Goal: Task Accomplishment & Management: Complete application form

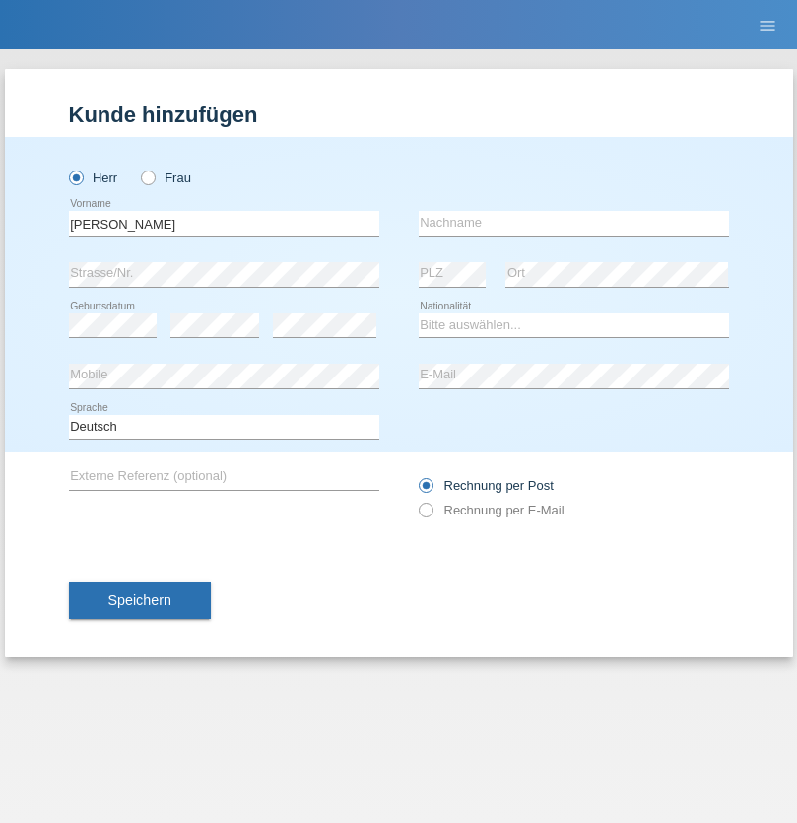
type input "Mohamed"
click at [574, 223] on input "text" at bounding box center [574, 223] width 310 height 25
type input "Mohamed"
select select "SY"
select select "C"
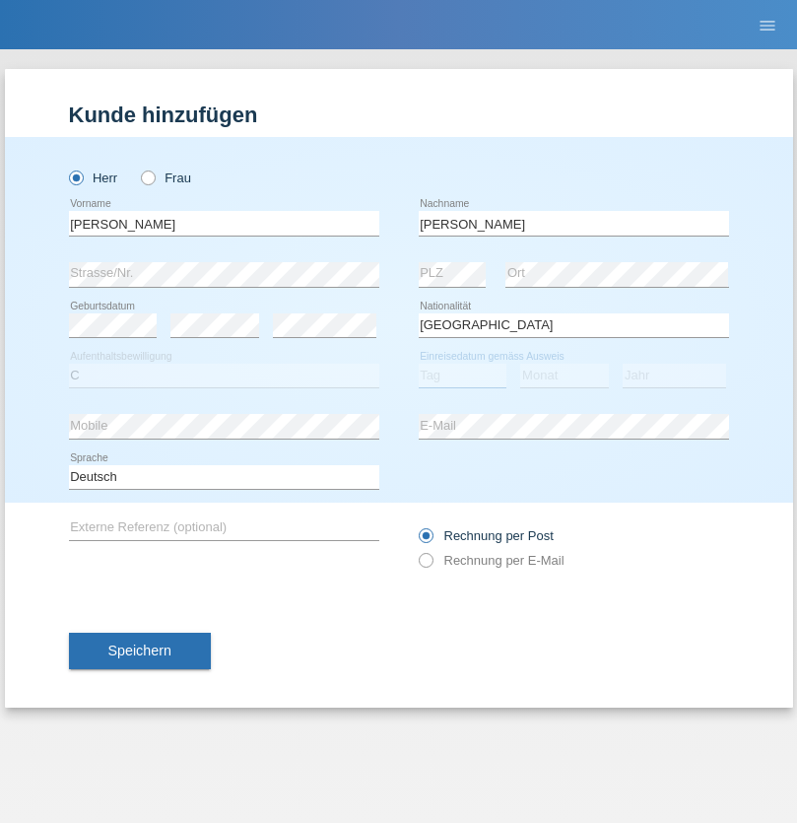
select select "21"
select select "12"
select select "2013"
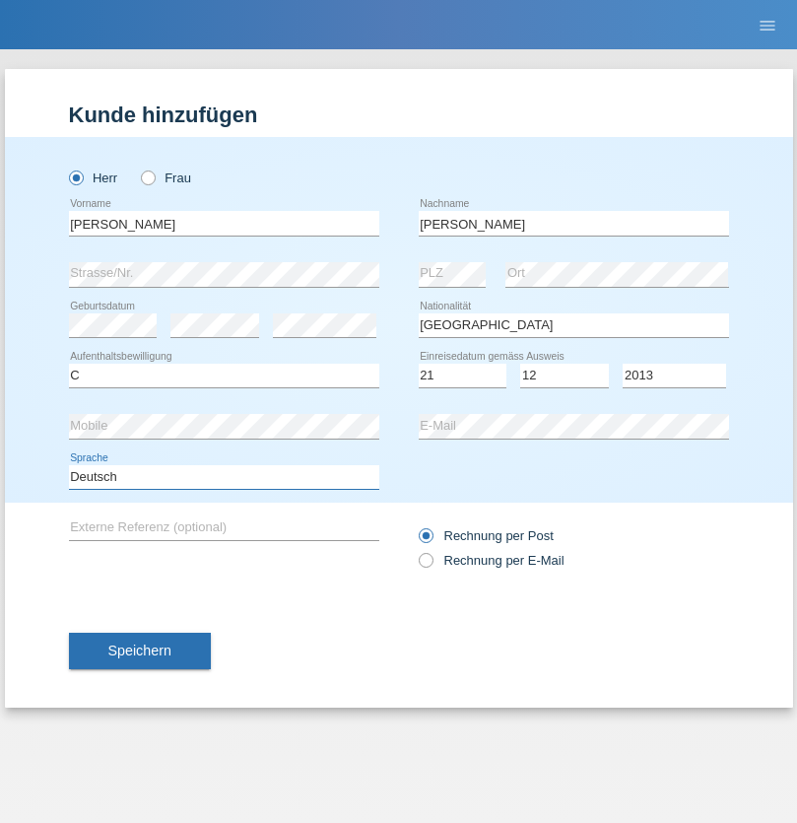
select select "en"
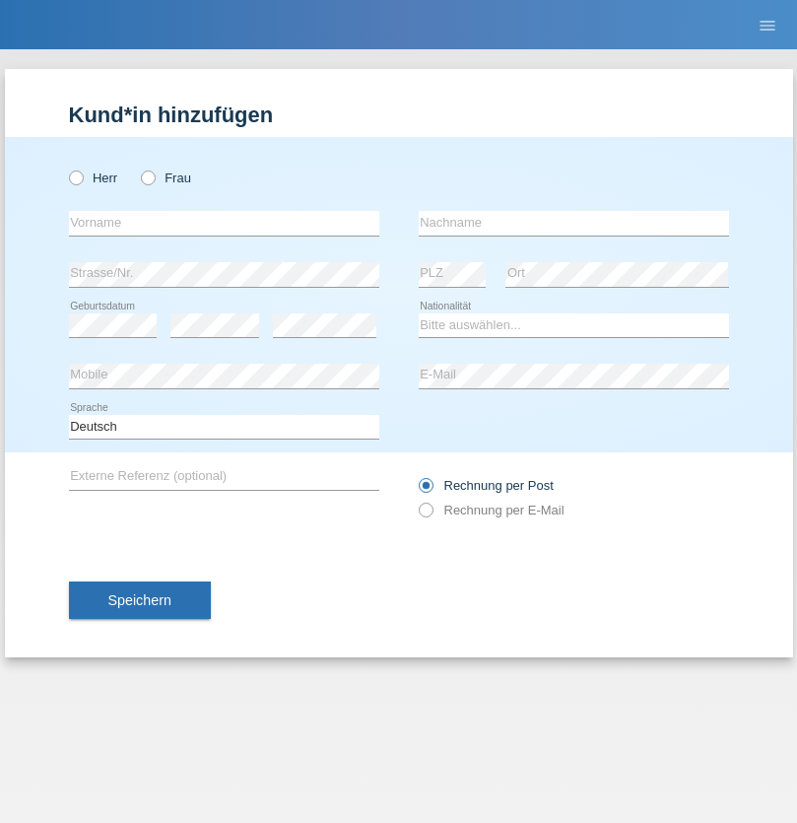
radio input "true"
click at [224, 223] on input "text" at bounding box center [224, 223] width 310 height 25
type input "[PERSON_NAME]"
click at [574, 223] on input "text" at bounding box center [574, 223] width 310 height 25
type input "Senn"
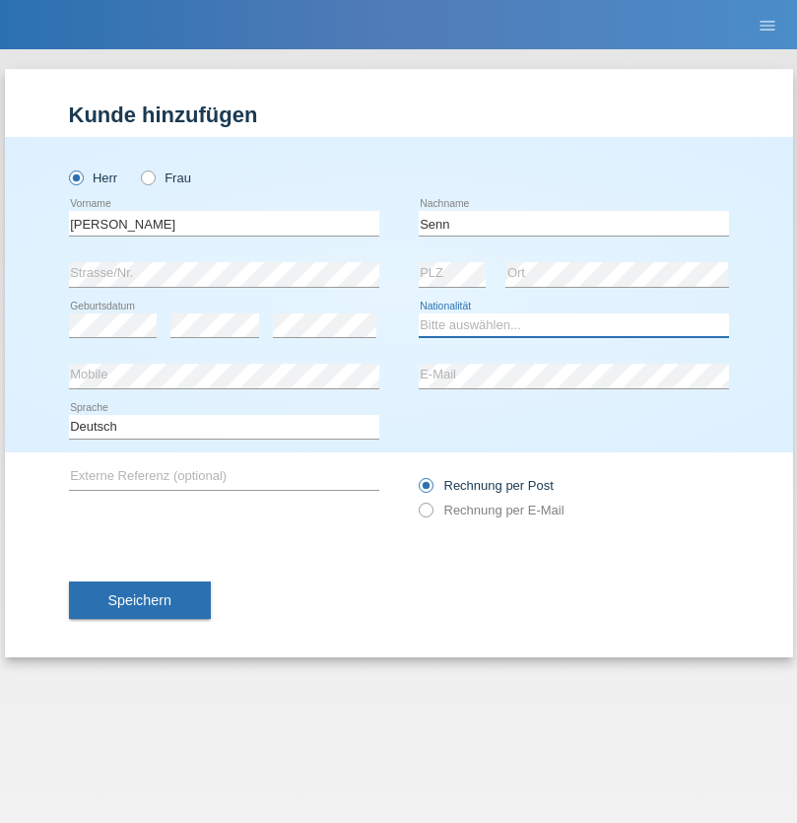
select select "CH"
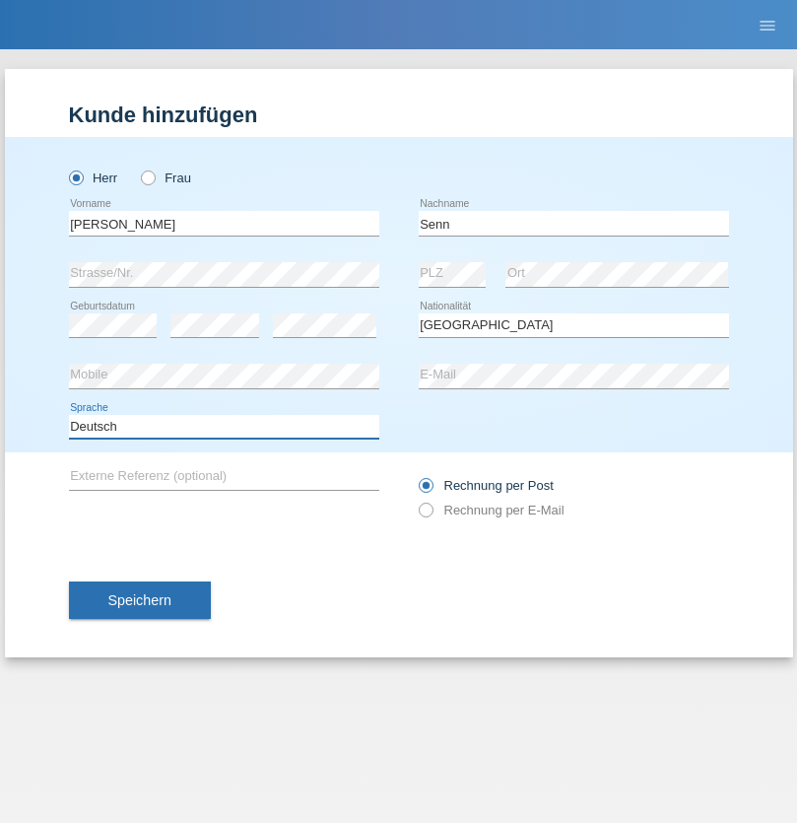
select select "en"
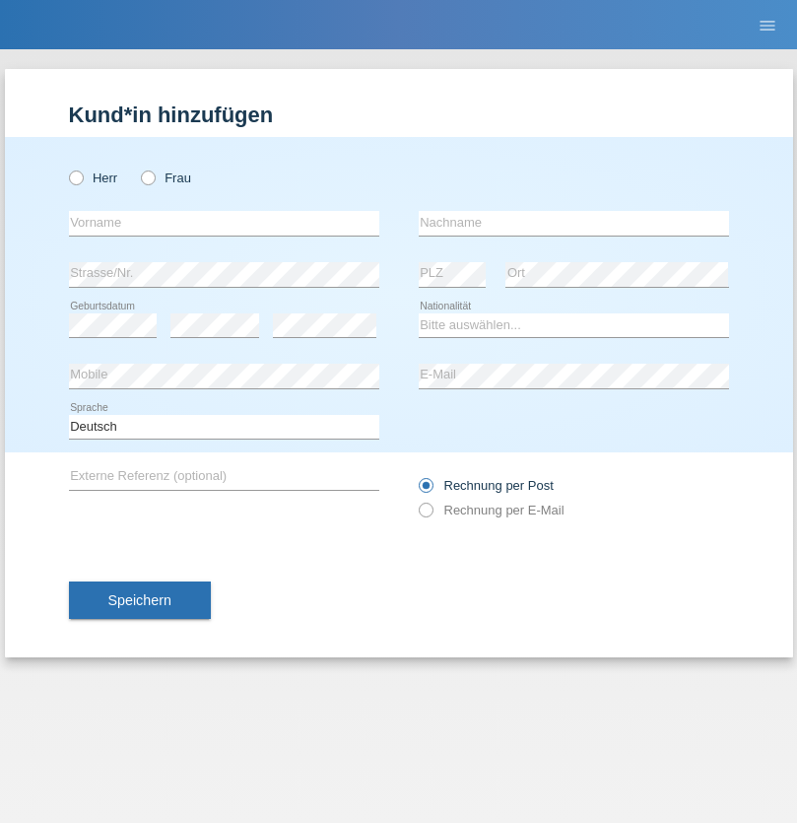
radio input "true"
click at [224, 223] on input "text" at bounding box center [224, 223] width 310 height 25
type input "[PERSON_NAME]"
click at [574, 223] on input "text" at bounding box center [574, 223] width 310 height 25
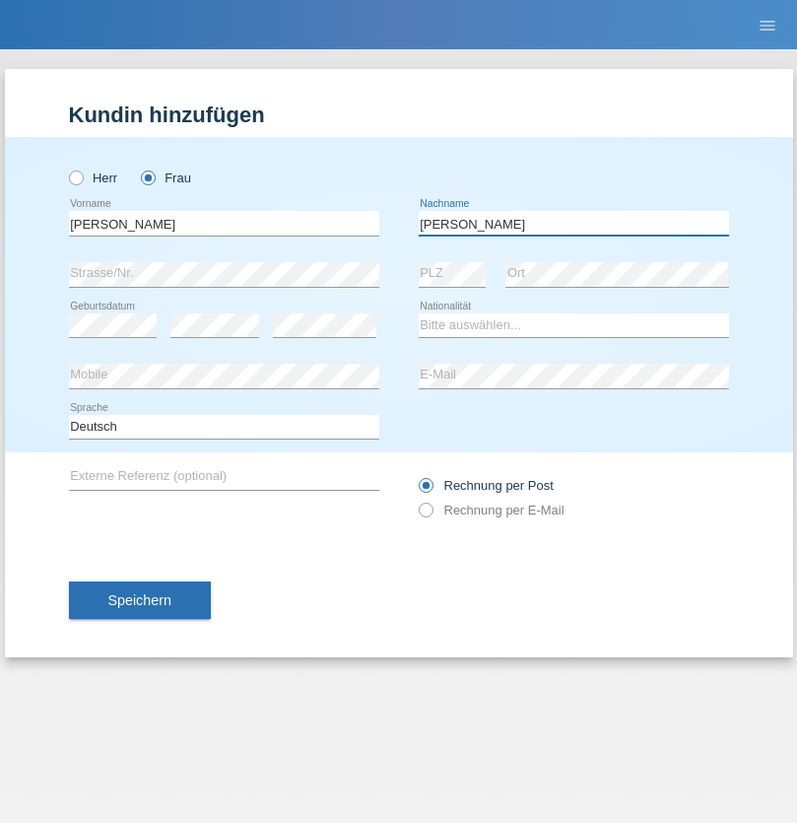
type input "[PERSON_NAME]"
select select "HU"
select select "C"
select select "01"
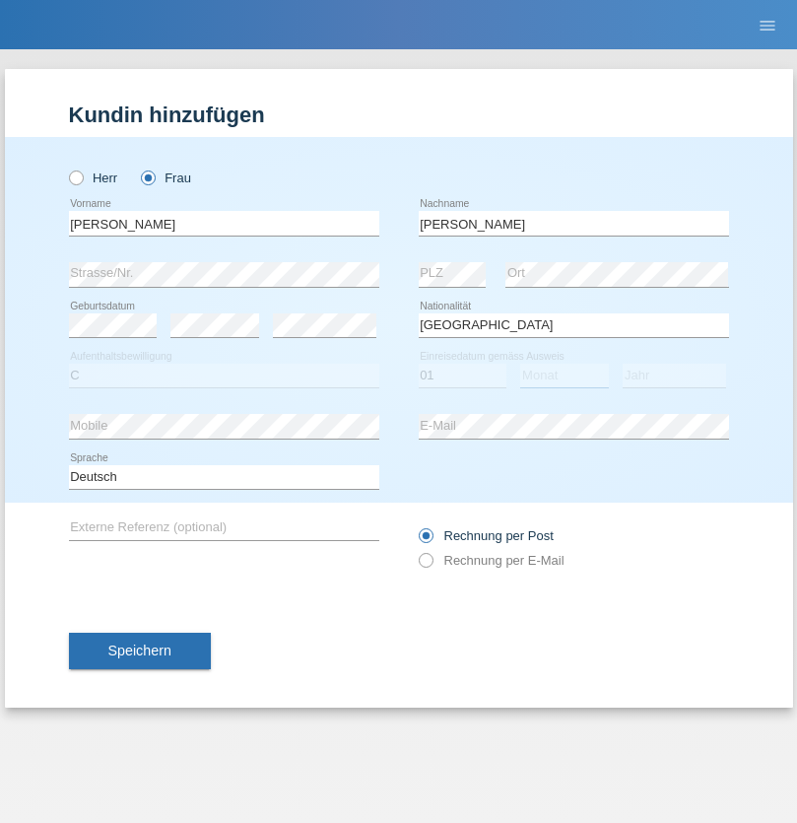
select select "10"
select select "2021"
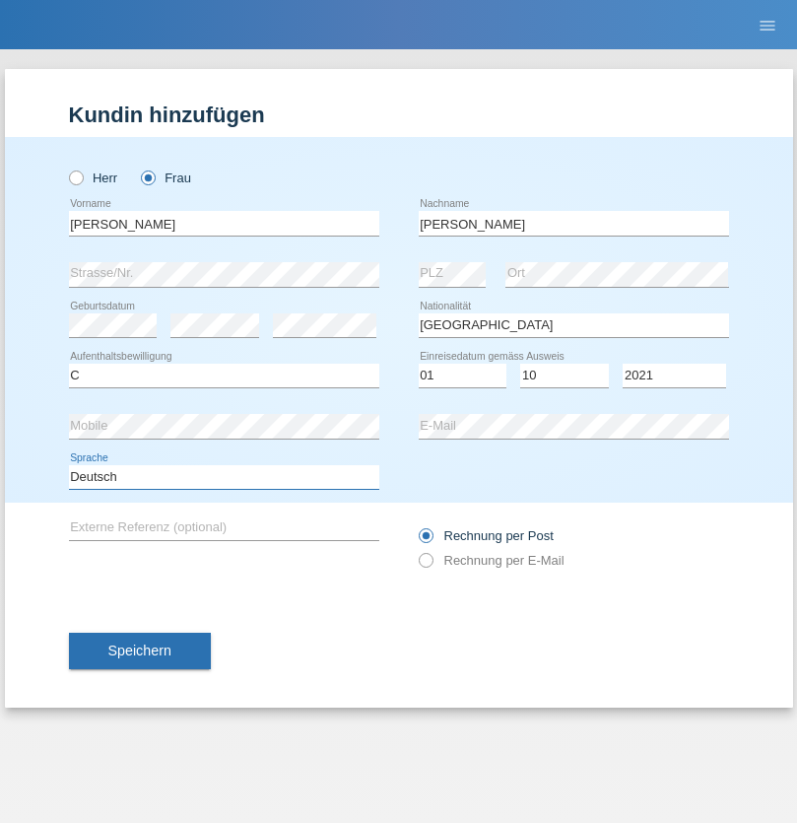
select select "en"
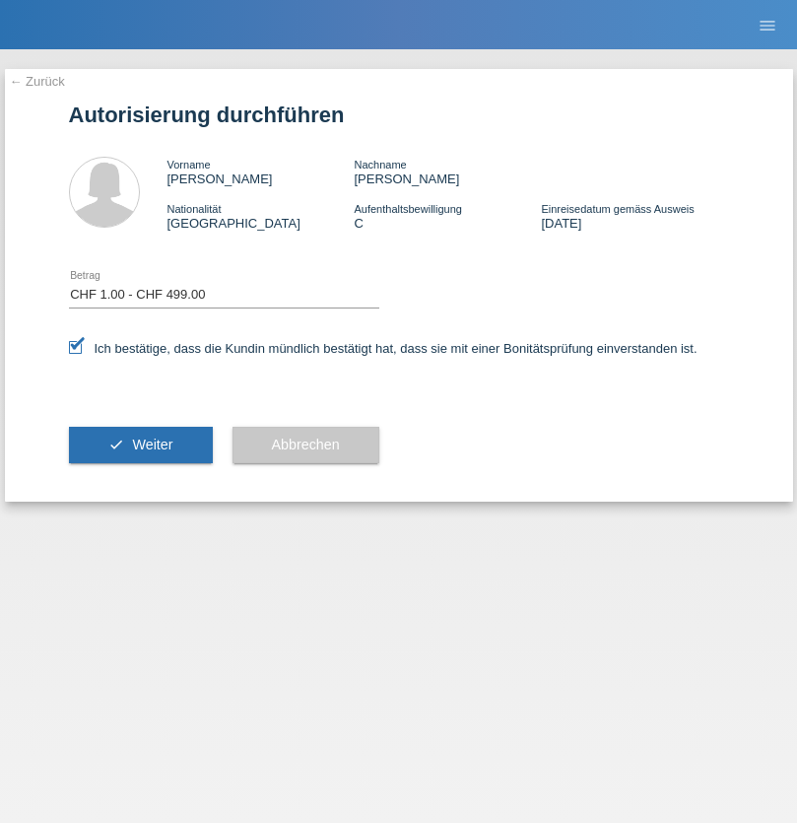
select select "1"
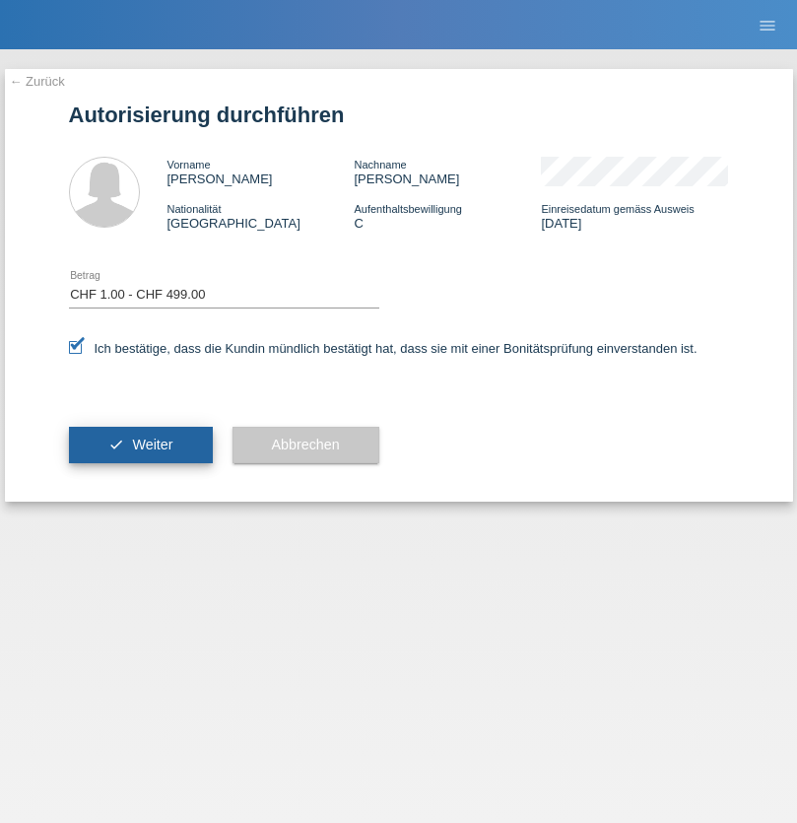
click at [140, 444] on span "Weiter" at bounding box center [152, 445] width 40 height 16
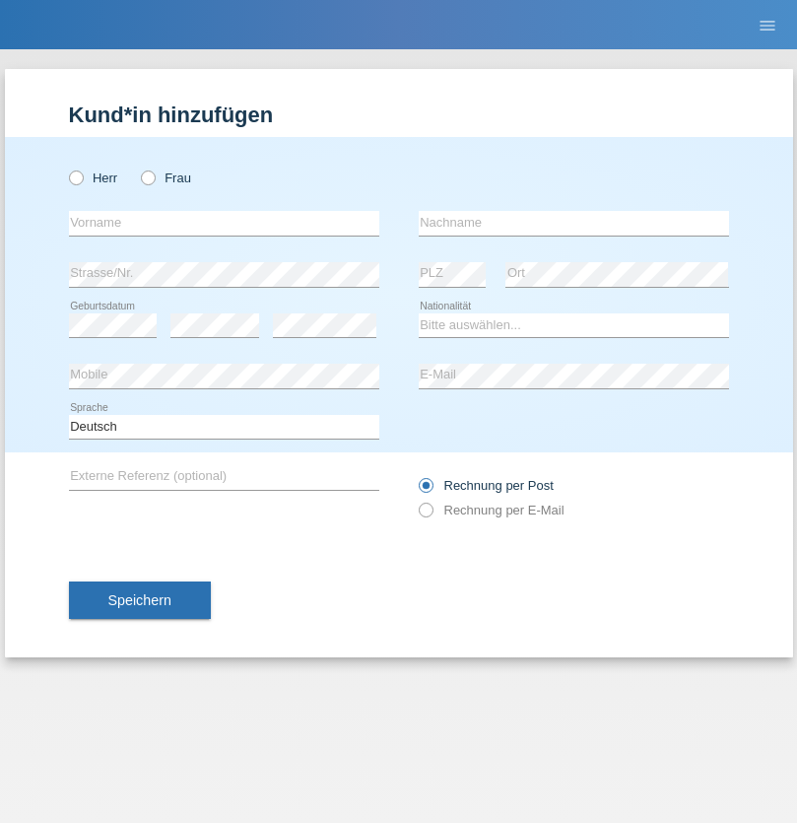
radio input "true"
click at [224, 223] on input "text" at bounding box center [224, 223] width 310 height 25
type input "Eldar"
click at [574, 223] on input "text" at bounding box center [574, 223] width 310 height 25
type input "Mekic"
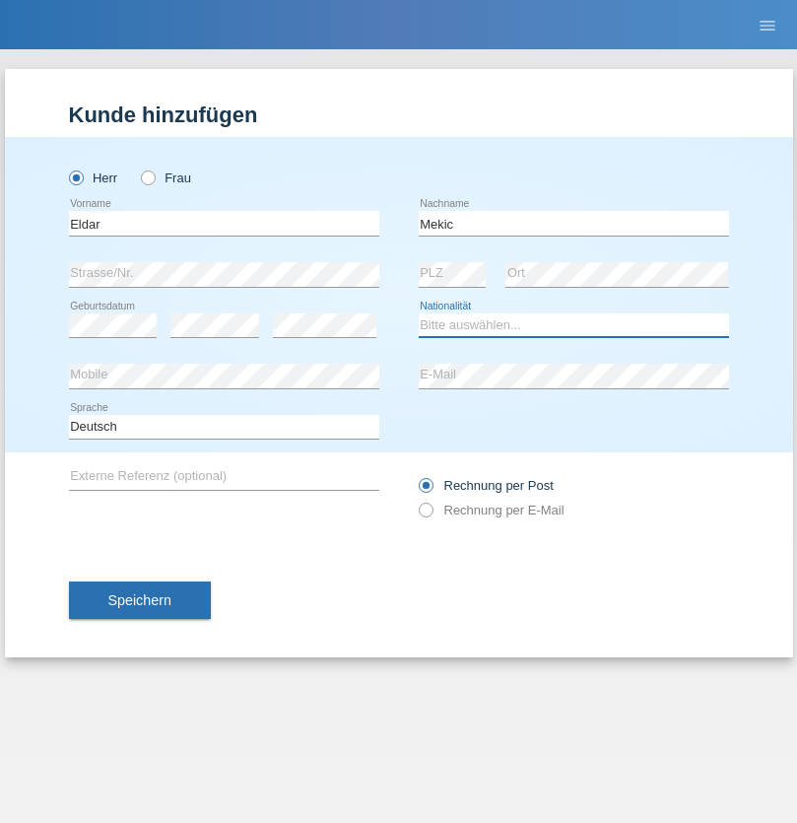
select select "BA"
select select "C"
select select "04"
select select "08"
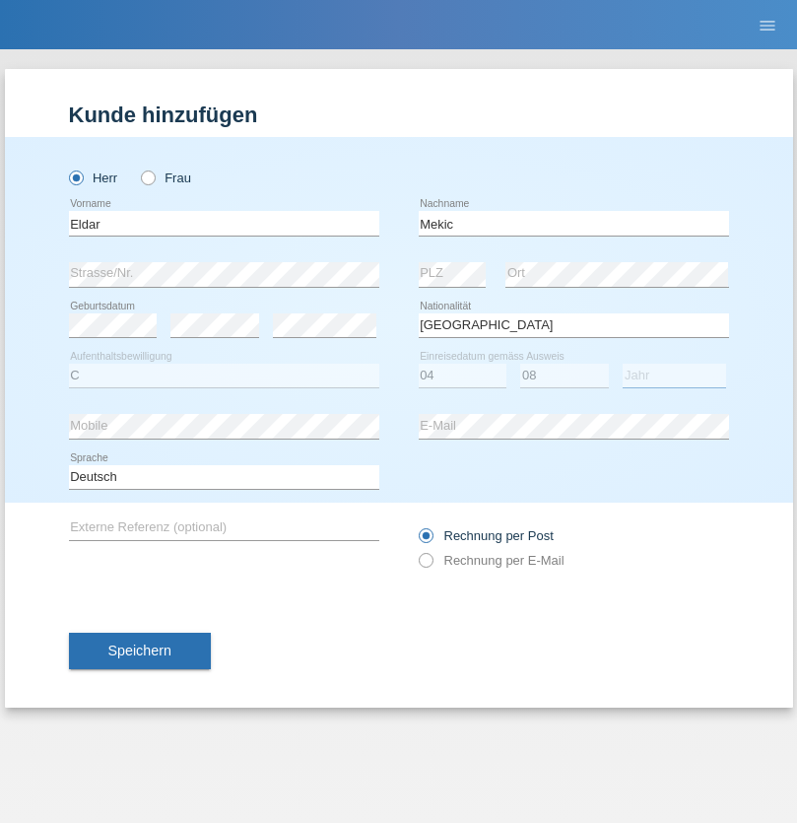
select select "2005"
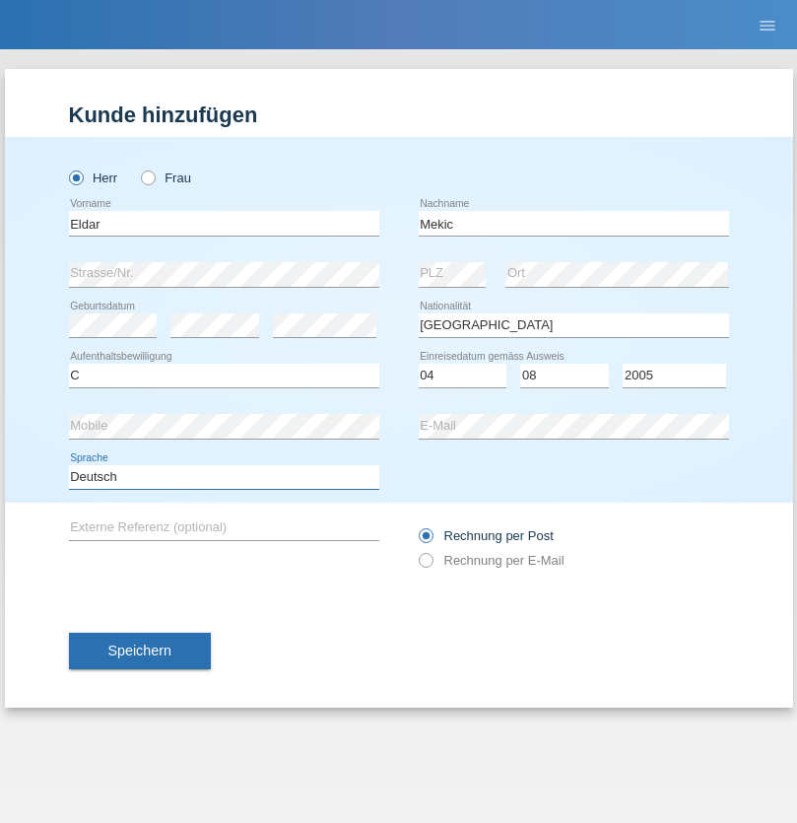
select select "en"
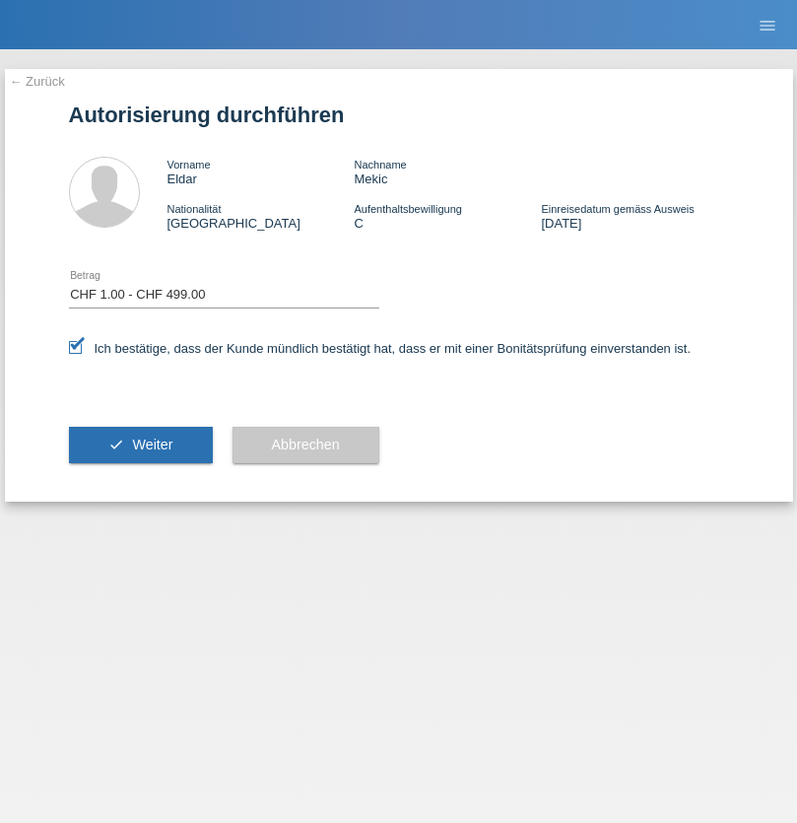
select select "1"
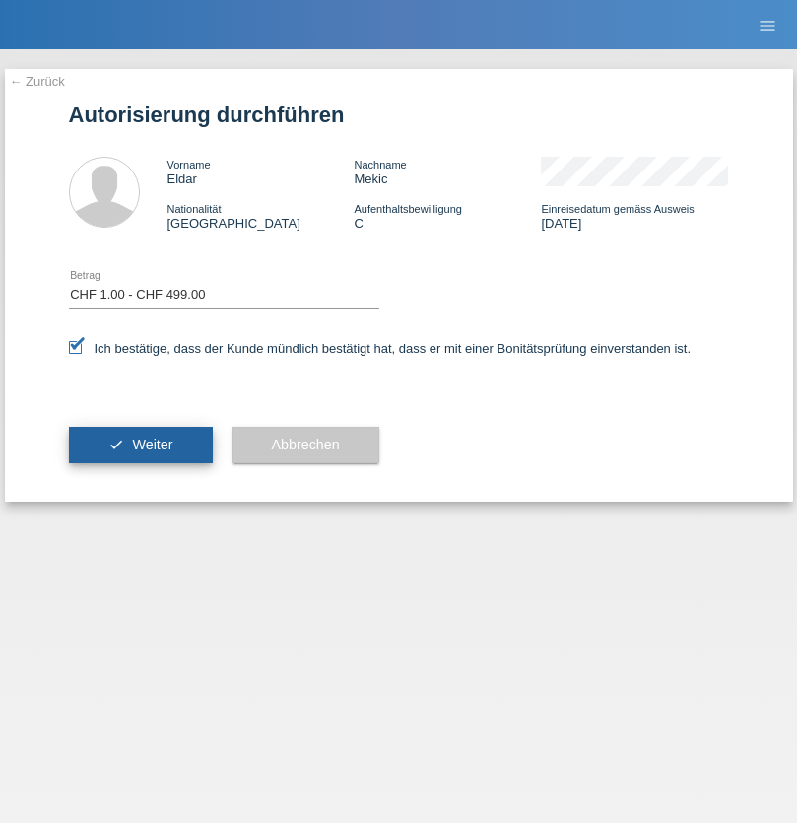
click at [140, 444] on span "Weiter" at bounding box center [152, 445] width 40 height 16
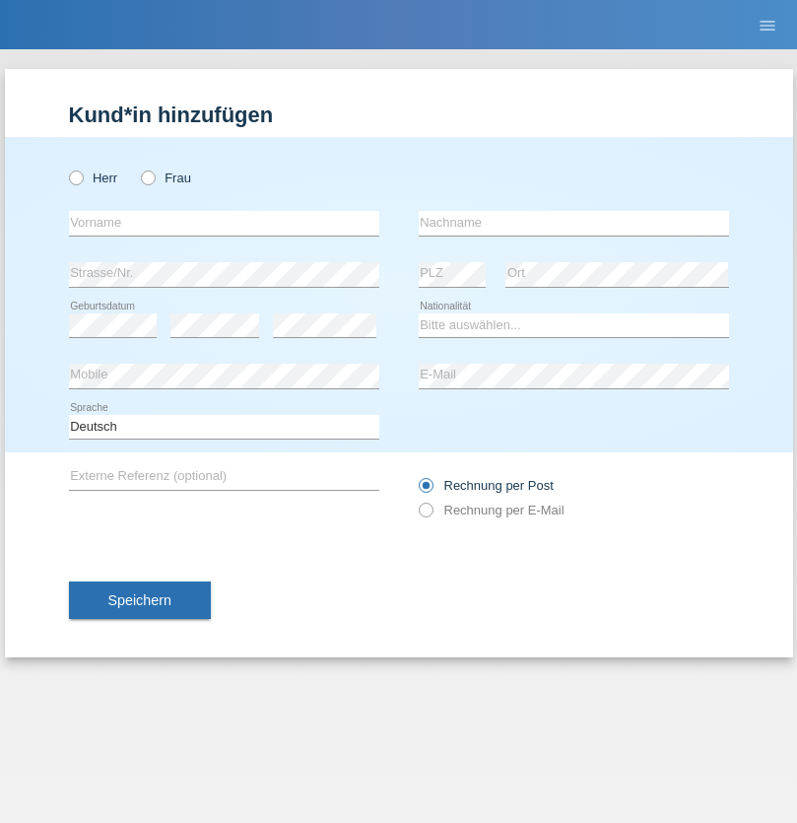
radio input "true"
click at [224, 223] on input "text" at bounding box center [224, 223] width 310 height 25
type input "Cristian"
click at [574, 223] on input "text" at bounding box center [574, 223] width 310 height 25
type input "Teeriu"
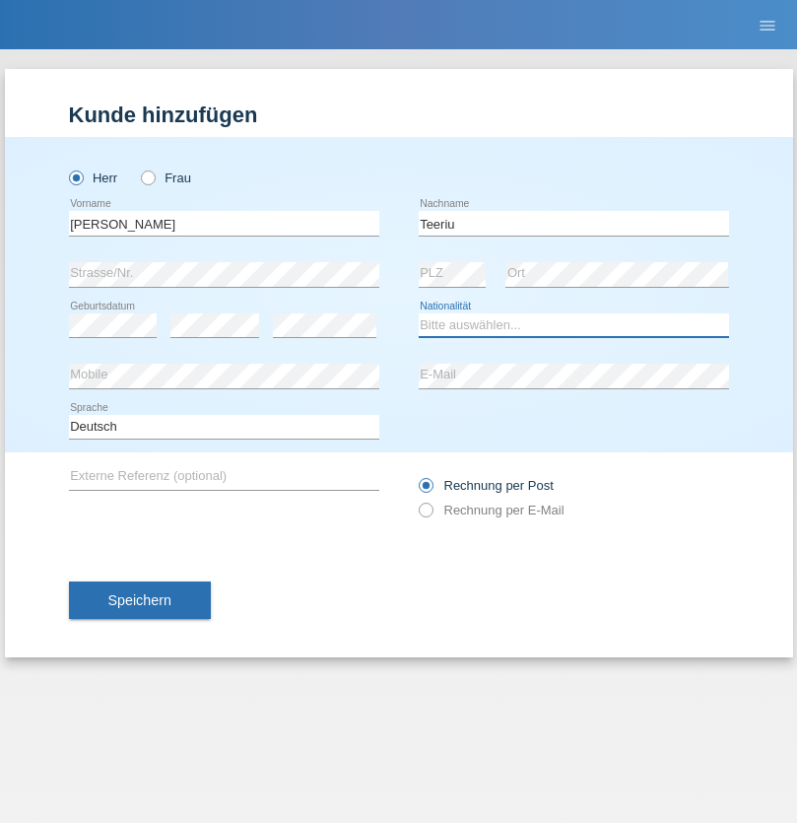
select select "RO"
select select "C"
select select "07"
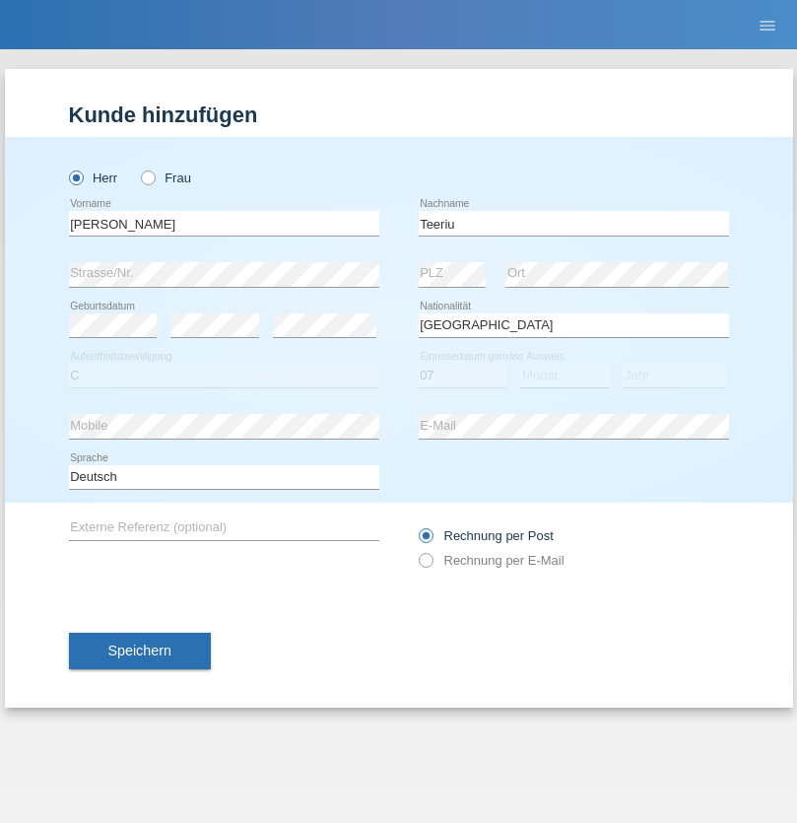
select select "09"
select select "2021"
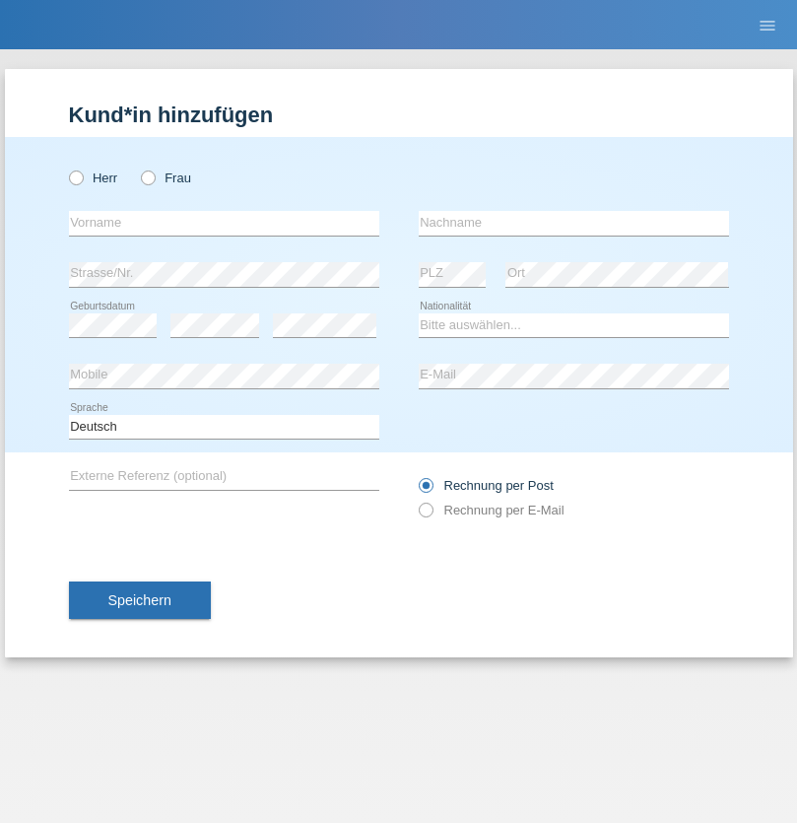
radio input "true"
click at [224, 223] on input "text" at bounding box center [224, 223] width 310 height 25
type input "firat"
click at [574, 223] on input "text" at bounding box center [574, 223] width 310 height 25
type input "kara"
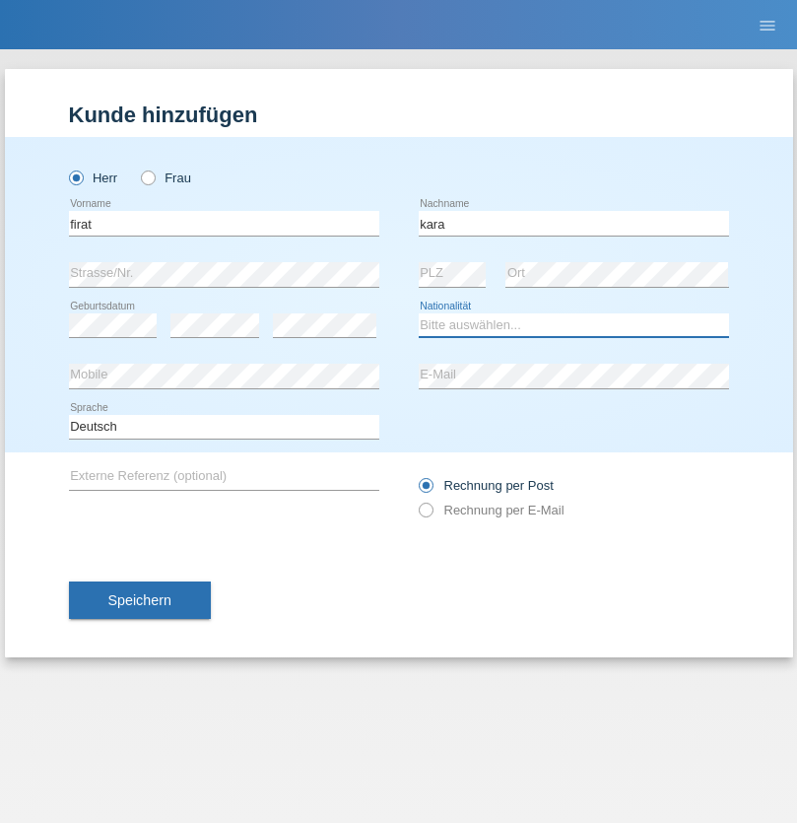
select select "CH"
radio input "true"
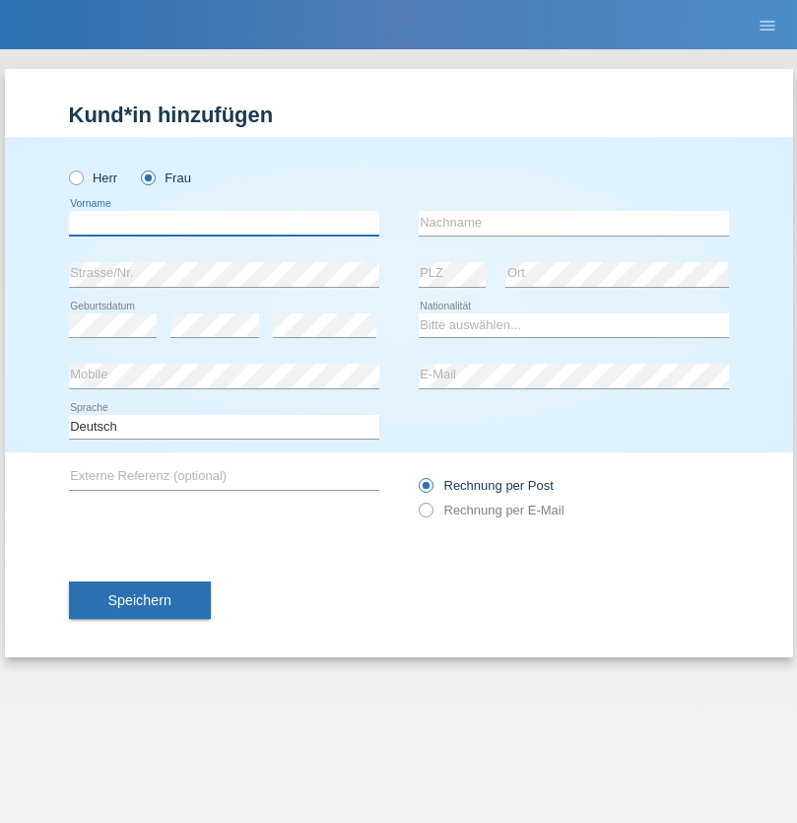
click at [224, 223] on input "text" at bounding box center [224, 223] width 310 height 25
type input "[PERSON_NAME]"
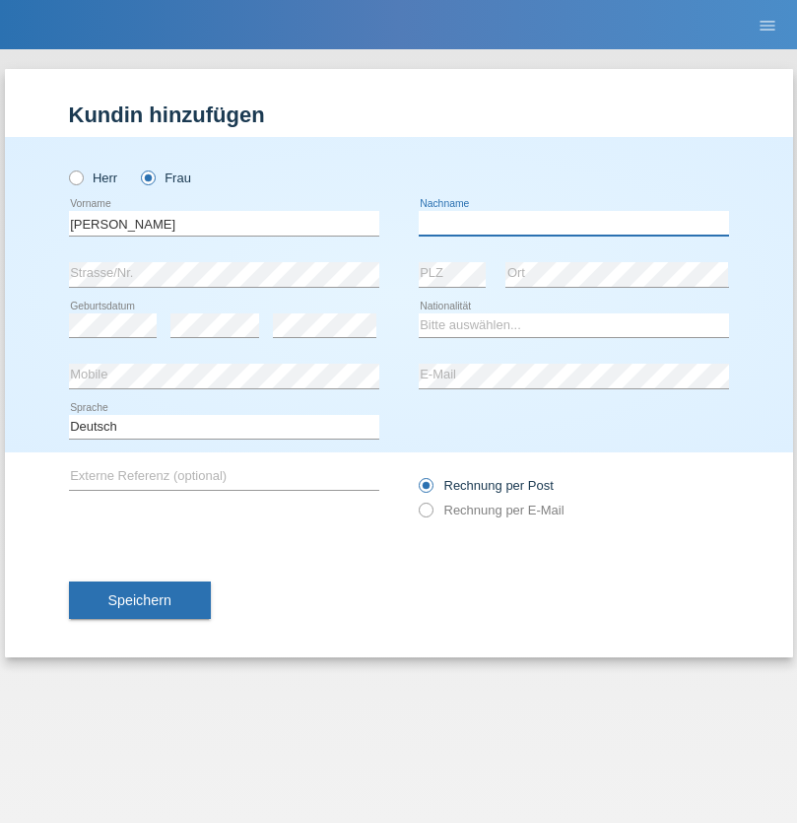
click at [574, 223] on input "text" at bounding box center [574, 223] width 310 height 25
type input "Dössegger"
select select "CH"
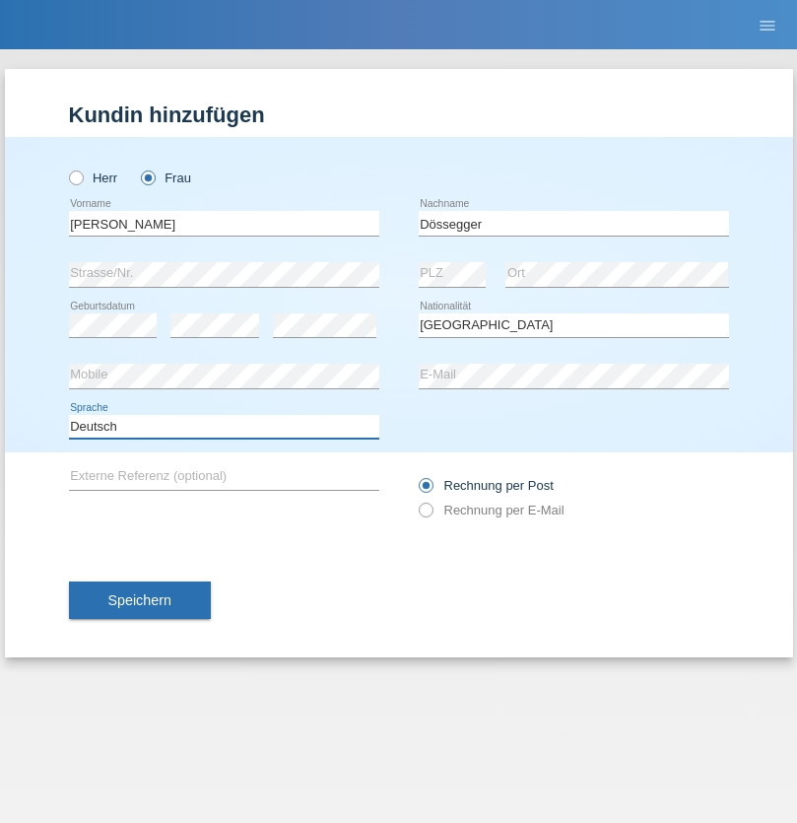
select select "en"
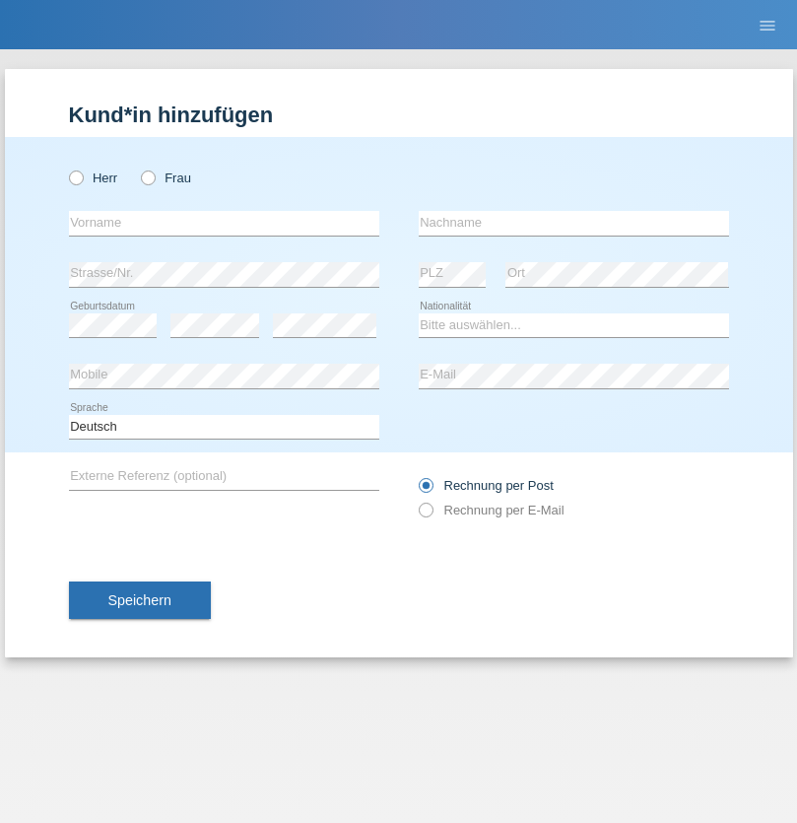
radio input "true"
click at [224, 223] on input "text" at bounding box center [224, 223] width 310 height 25
type input "Senije"
click at [574, 223] on input "text" at bounding box center [574, 223] width 310 height 25
type input "Rama"
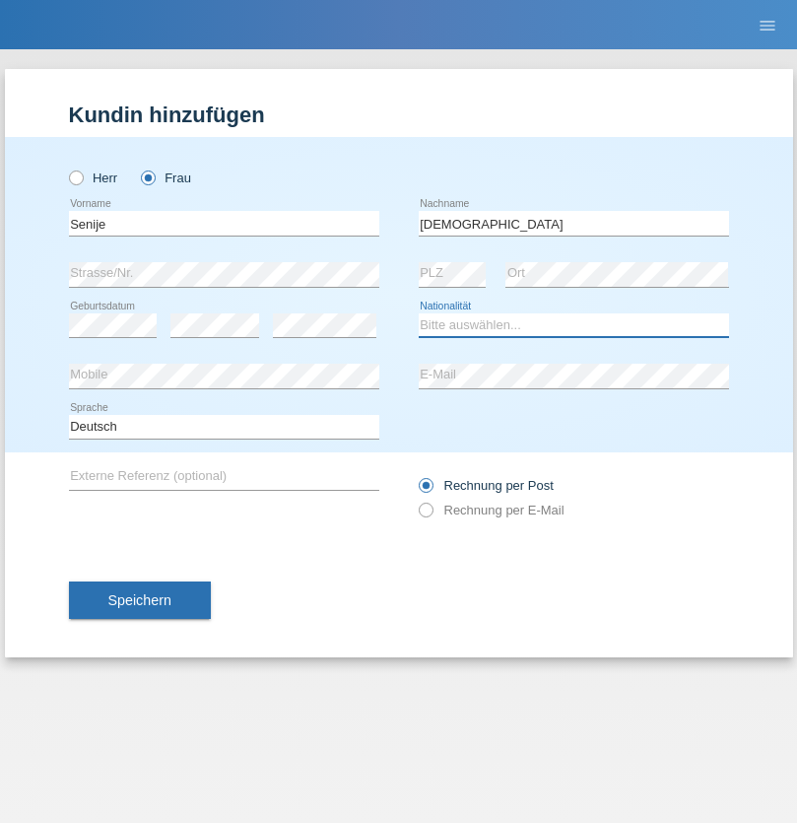
select select "CH"
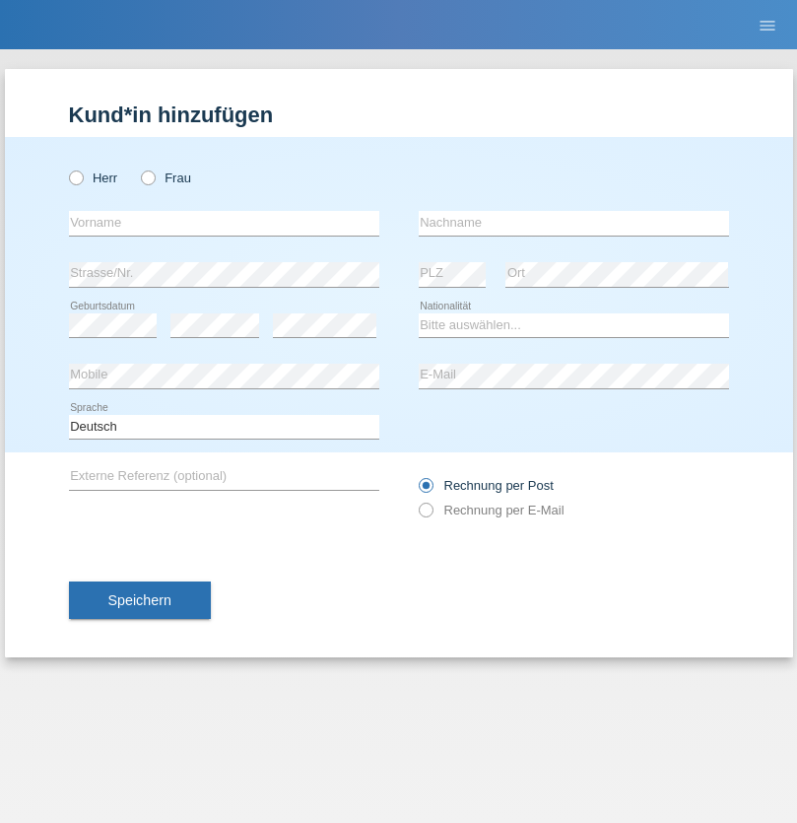
radio input "true"
click at [224, 223] on input "text" at bounding box center [224, 223] width 310 height 25
type input "[PERSON_NAME]"
click at [574, 223] on input "text" at bounding box center [574, 223] width 310 height 25
type input "Priestley"
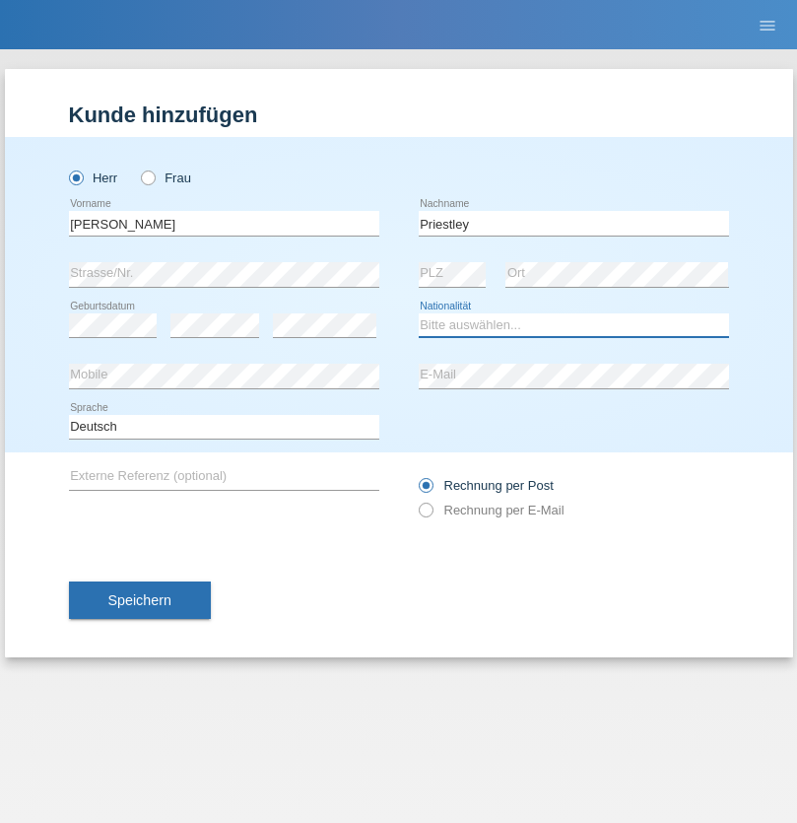
select select "CH"
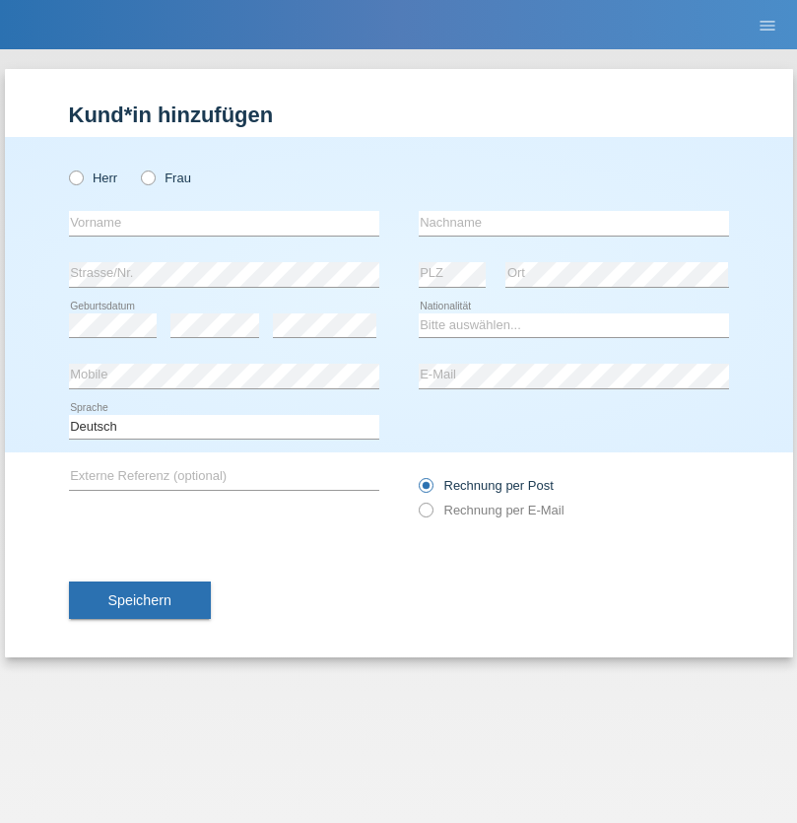
radio input "true"
click at [224, 223] on input "text" at bounding box center [224, 223] width 310 height 25
type input "Francesco"
click at [574, 223] on input "text" at bounding box center [574, 223] width 310 height 25
type input "Fortugno"
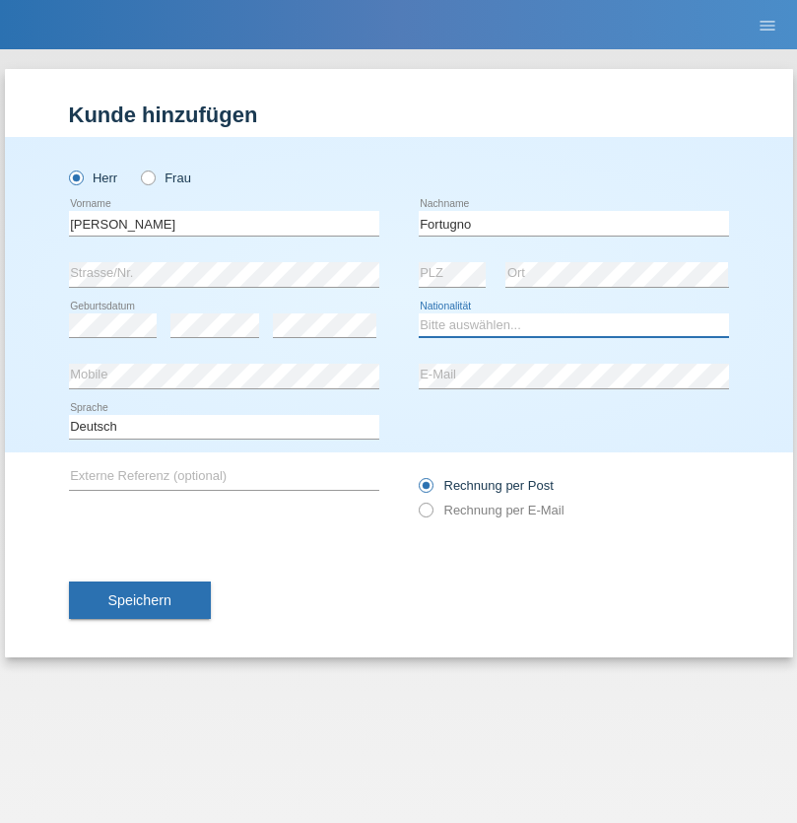
select select "IT"
select select "C"
select select "09"
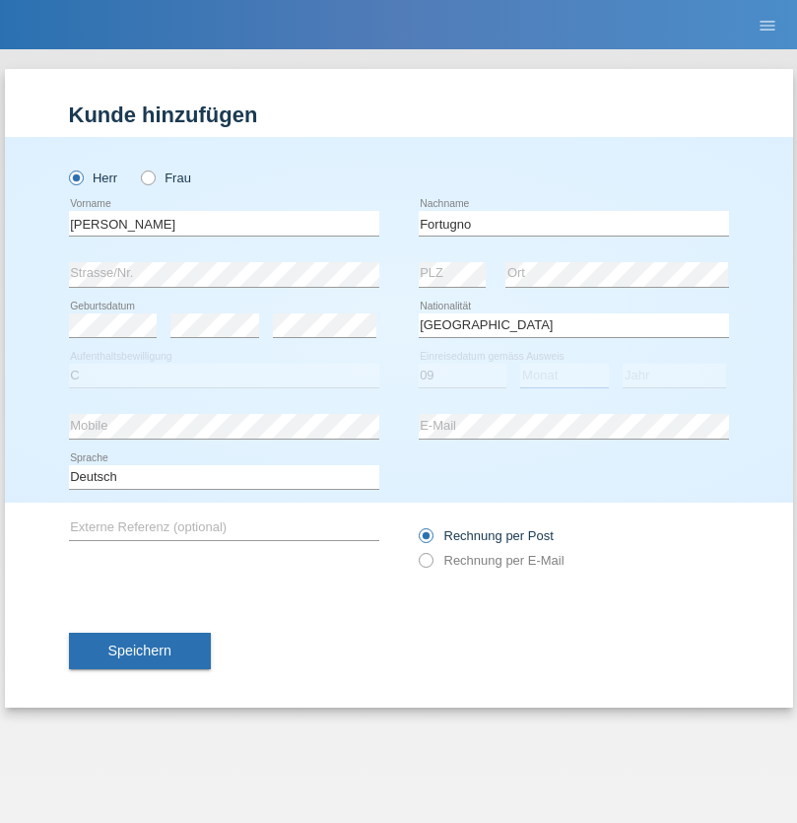
select select "08"
select select "2006"
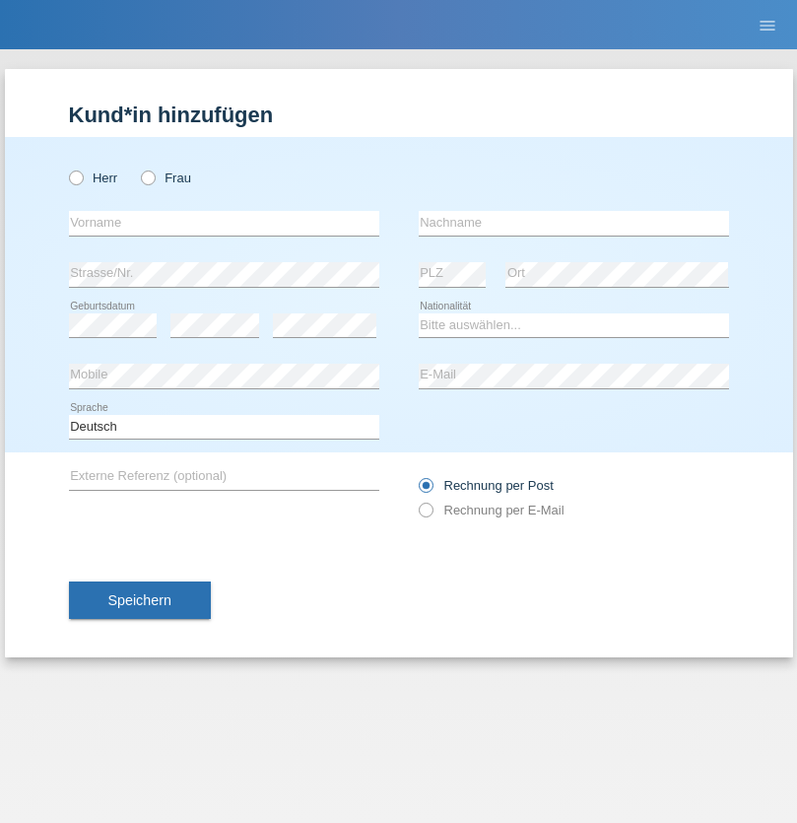
radio input "true"
click at [224, 223] on input "text" at bounding box center [224, 223] width 310 height 25
type input "[PERSON_NAME]"
click at [574, 223] on input "text" at bounding box center [574, 223] width 310 height 25
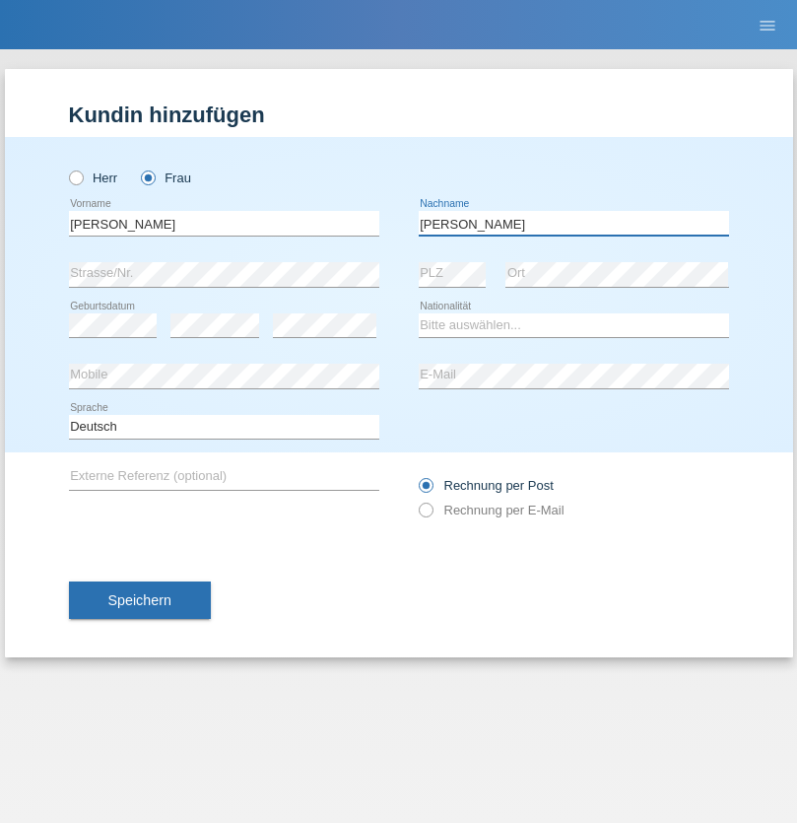
type input "Yolana"
select select "UA"
select select "C"
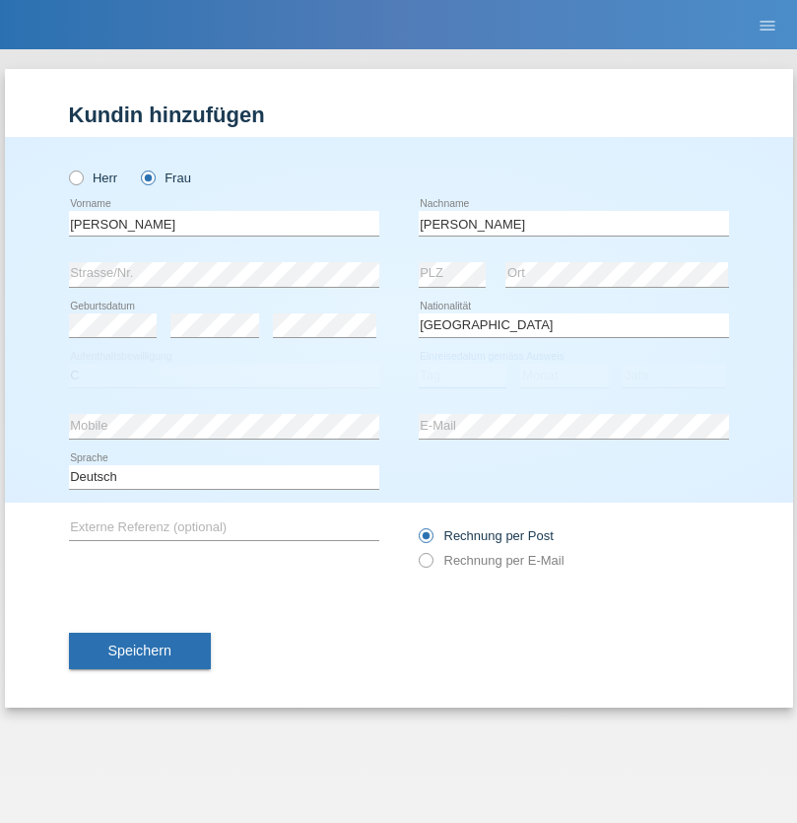
select select "23"
select select "10"
select select "2021"
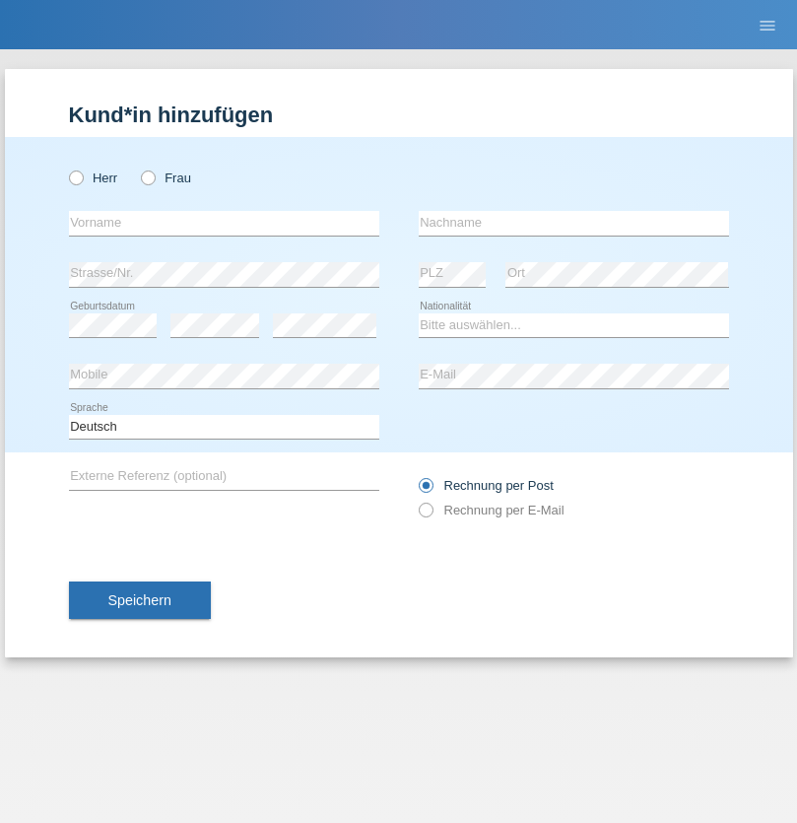
radio input "true"
click at [224, 223] on input "text" at bounding box center [224, 223] width 310 height 25
type input "Nuria"
click at [574, 223] on input "text" at bounding box center [574, 223] width 310 height 25
type input "D'Antino"
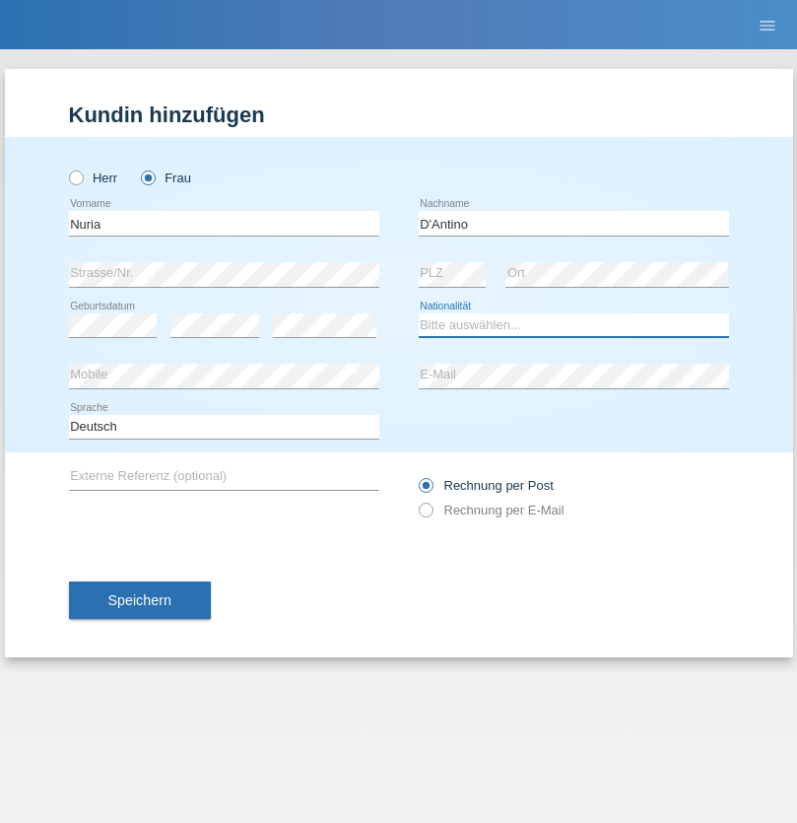
select select "CH"
